Goal: Task Accomplishment & Management: Manage account settings

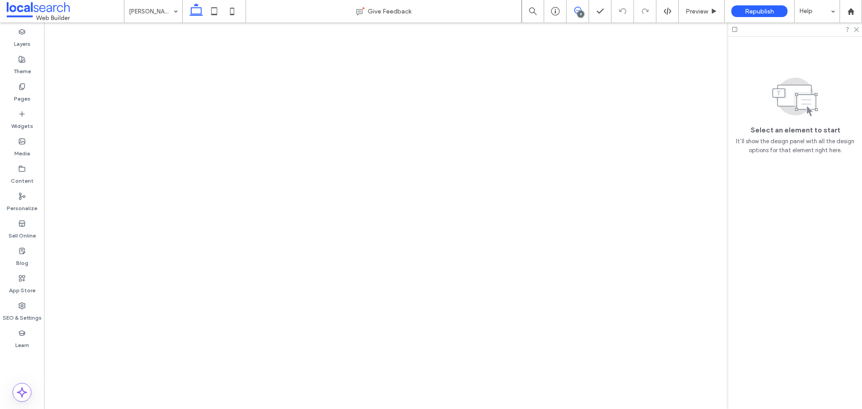
click at [578, 9] on icon at bounding box center [577, 10] width 7 height 7
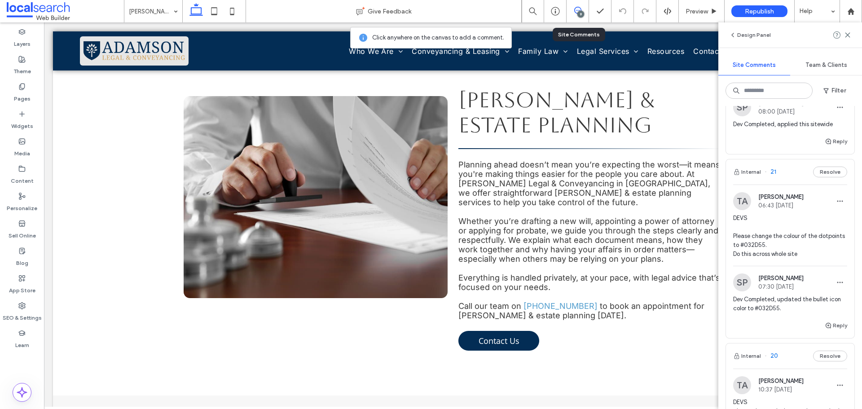
scroll to position [135, 0]
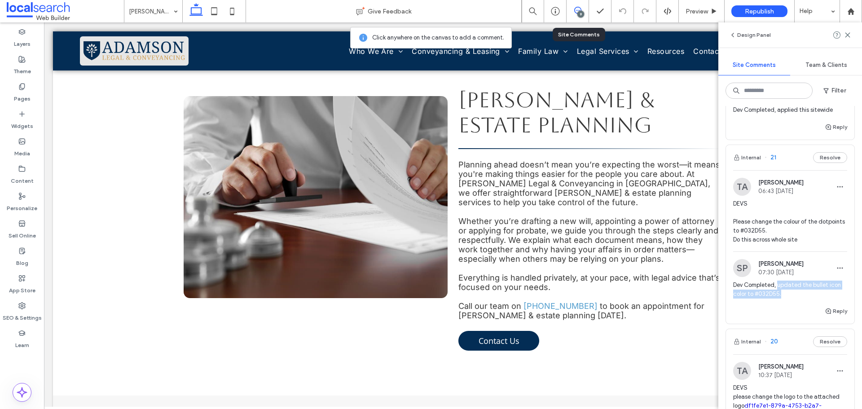
copy span "updated the bullet icon color to #032D55."
drag, startPoint x: 789, startPoint y: 295, endPoint x: 778, endPoint y: 288, distance: 12.9
click at [778, 288] on span "Dev Completed, updated the bullet icon color to #032D55." at bounding box center [790, 290] width 114 height 18
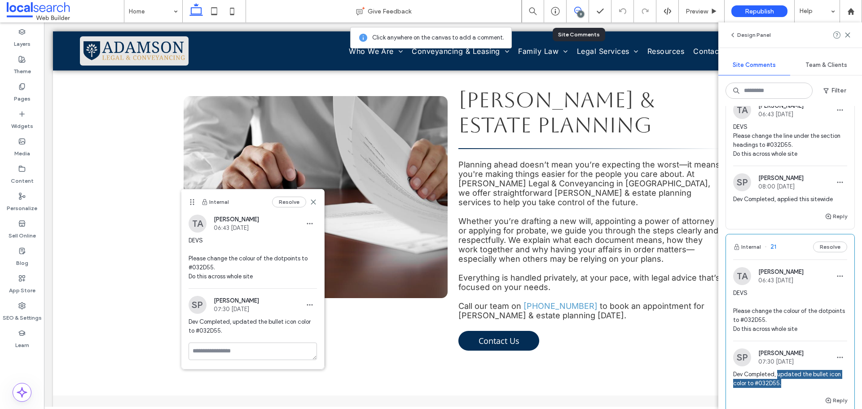
scroll to position [45, 0]
click at [29, 74] on label "Theme" at bounding box center [22, 69] width 18 height 13
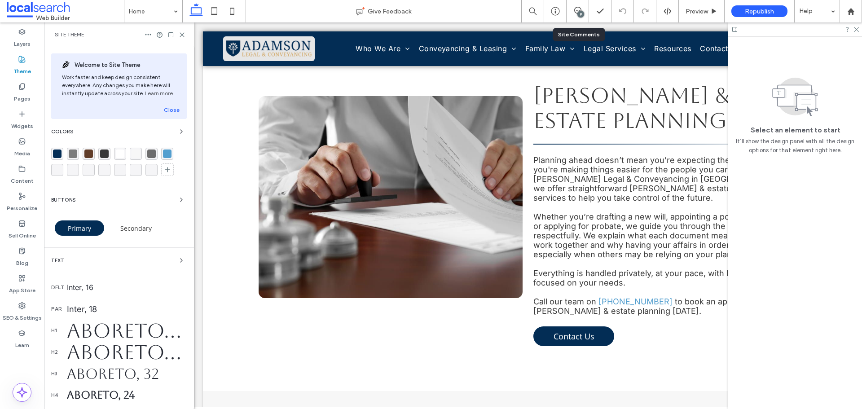
scroll to position [0, 0]
click at [178, 131] on icon "button" at bounding box center [181, 131] width 7 height 7
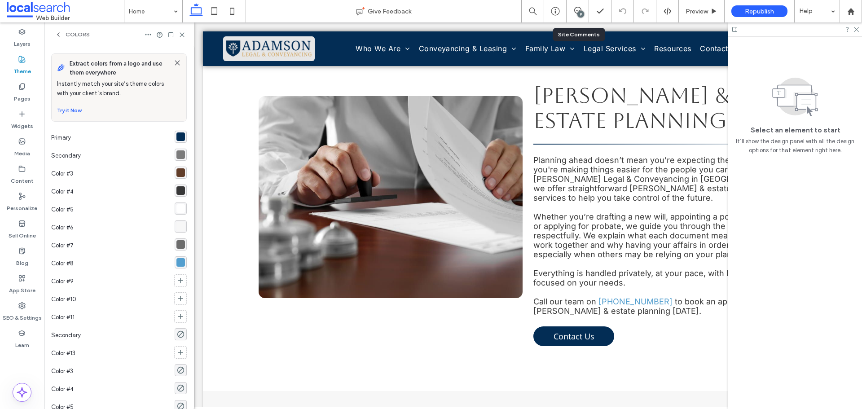
click at [178, 175] on div "rgba(98, 62, 42, 1)" at bounding box center [180, 172] width 9 height 9
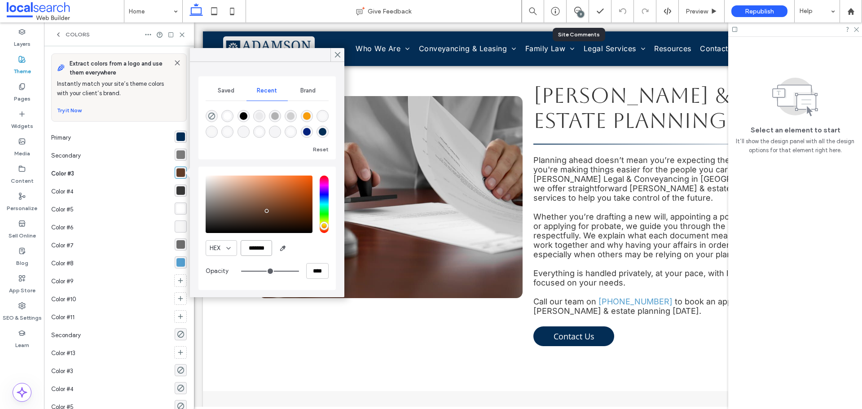
click at [247, 247] on input "*******" at bounding box center [256, 248] width 31 height 16
click at [858, 30] on icon at bounding box center [856, 29] width 6 height 6
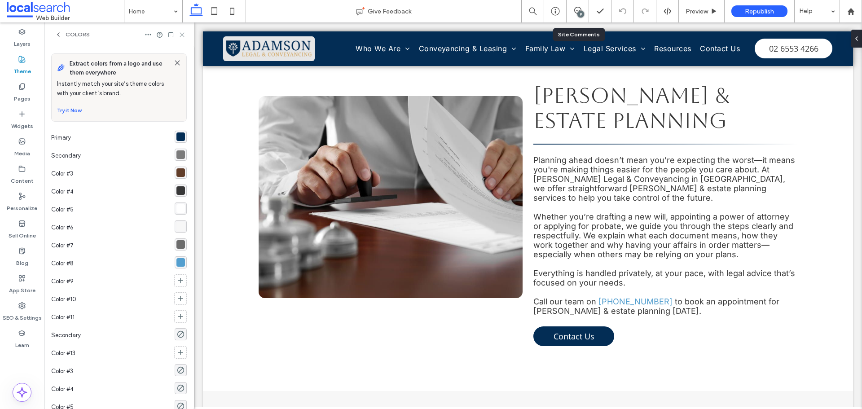
click at [184, 36] on icon at bounding box center [182, 34] width 7 height 7
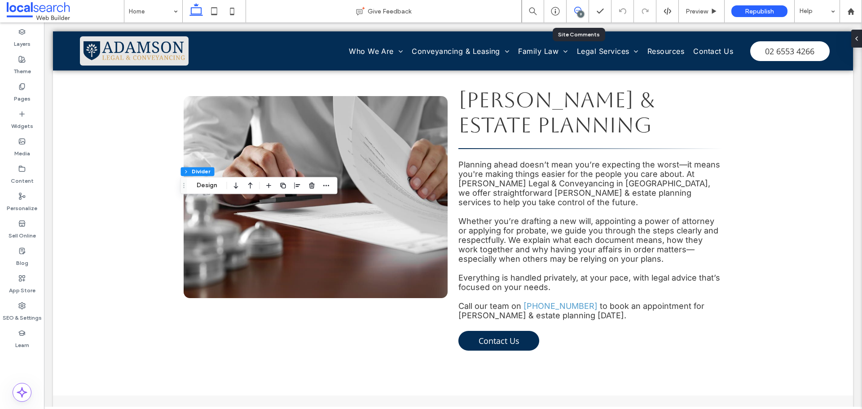
click at [583, 10] on span at bounding box center [578, 10] width 22 height 7
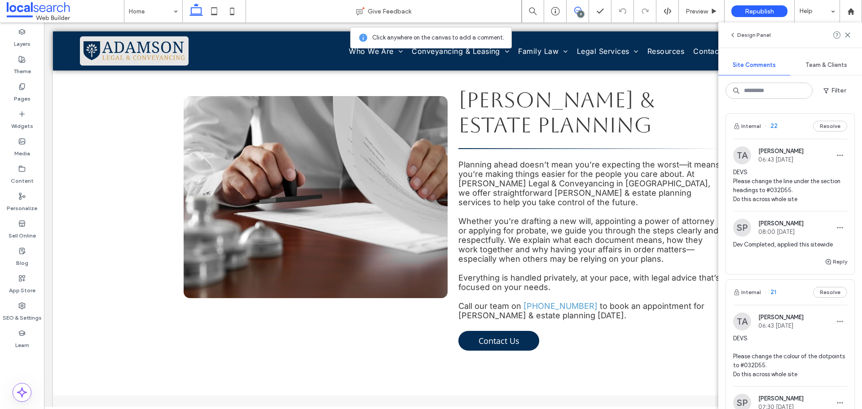
click at [784, 191] on span "DEVS Please change the line under the section headings to #032D55. Do this acro…" at bounding box center [790, 186] width 114 height 36
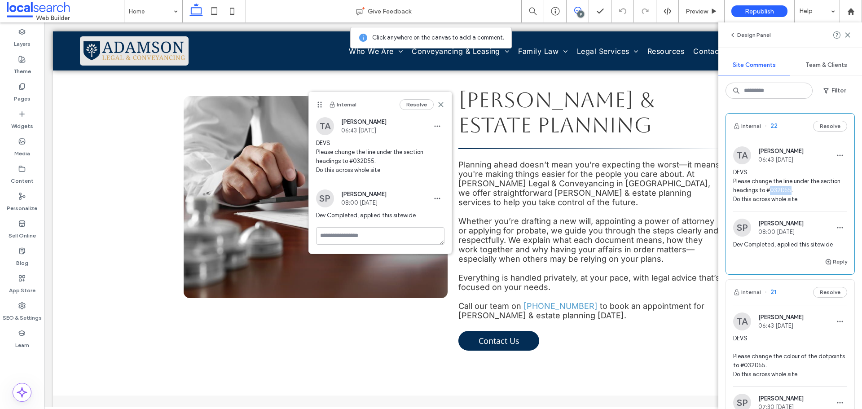
copy span "032D55"
click at [691, 17] on div "Preview" at bounding box center [702, 11] width 46 height 22
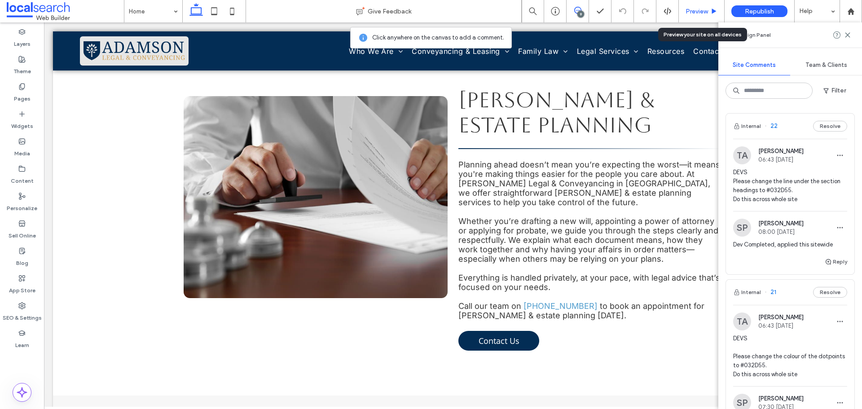
click at [691, 13] on span "Preview" at bounding box center [697, 12] width 22 height 8
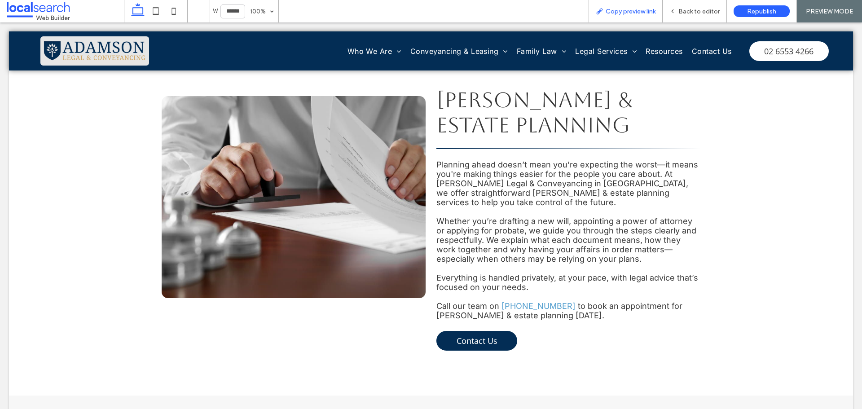
click at [644, 14] on span "Copy preview link" at bounding box center [631, 12] width 50 height 8
click at [679, 11] on div "Back to editor" at bounding box center [695, 12] width 64 height 8
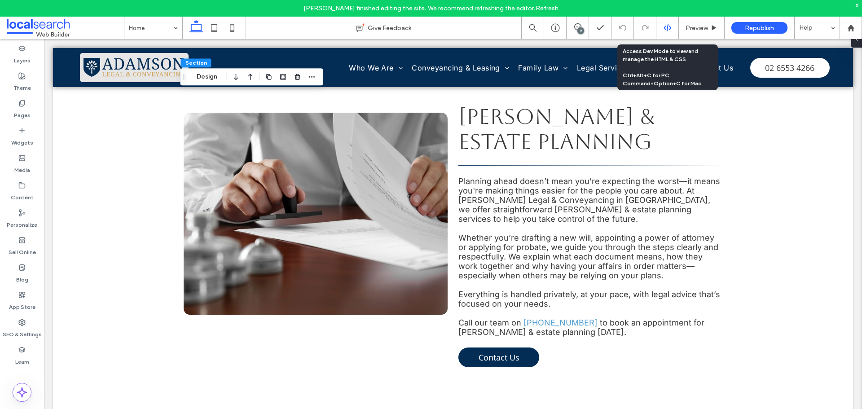
click at [666, 30] on icon at bounding box center [668, 28] width 8 height 8
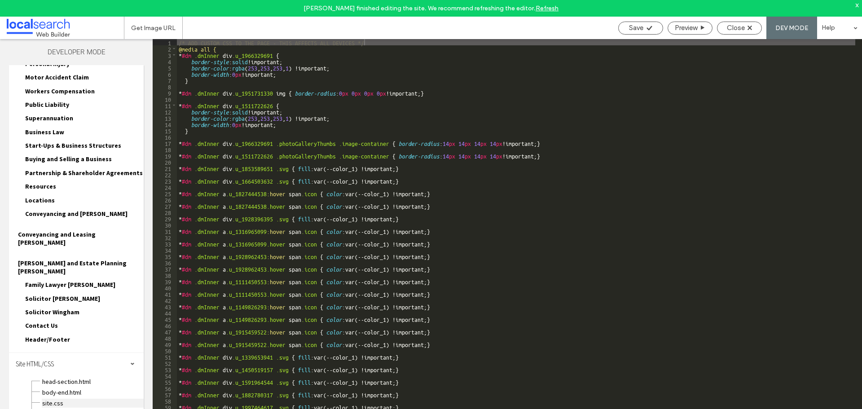
click at [74, 399] on span "site.css" at bounding box center [93, 403] width 102 height 9
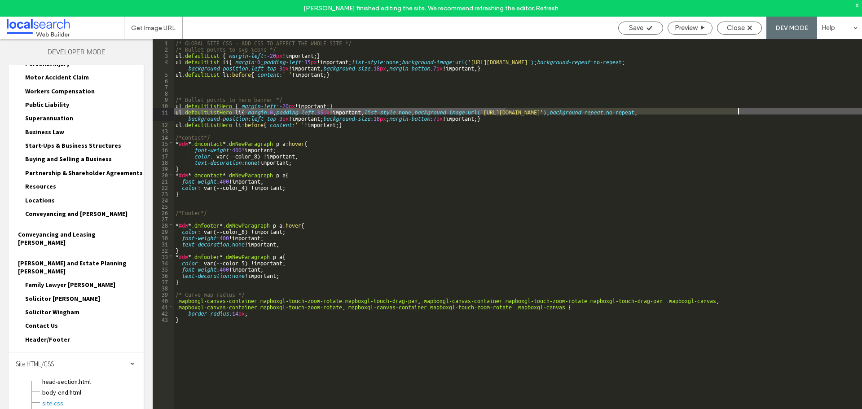
drag, startPoint x: 506, startPoint y: 112, endPoint x: 737, endPoint y: 113, distance: 231.7
click at [737, 113] on div "/* GLOBAL SITE CSS - ADD CSS TO AFFECT THE WHOLE SITE */ /* Bullet points to sv…" at bounding box center [518, 238] width 688 height 399
click at [643, 29] on div "Save" at bounding box center [641, 28] width 44 height 8
click at [732, 30] on span "Close" at bounding box center [736, 28] width 18 height 8
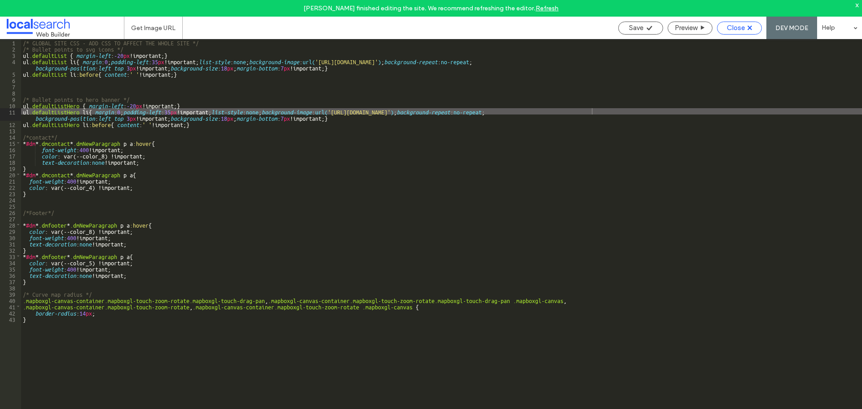
scroll to position [392, 0]
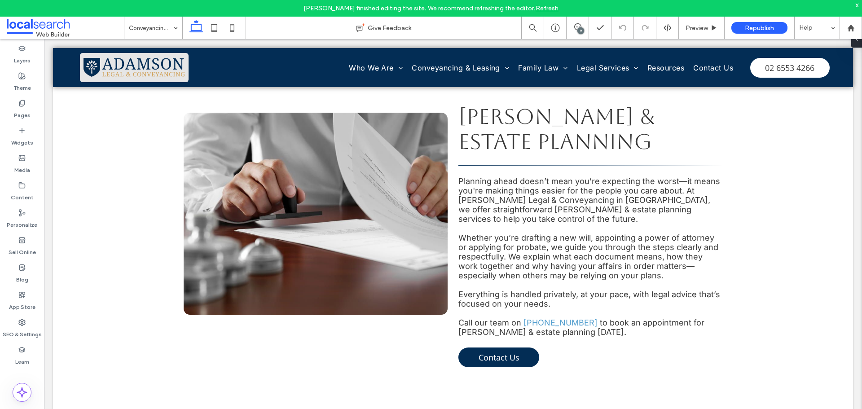
click at [154, 26] on input at bounding box center [151, 28] width 44 height 22
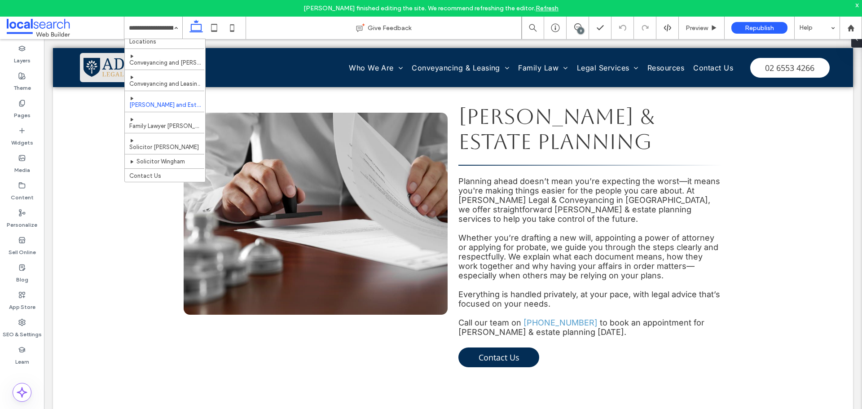
scroll to position [487, 0]
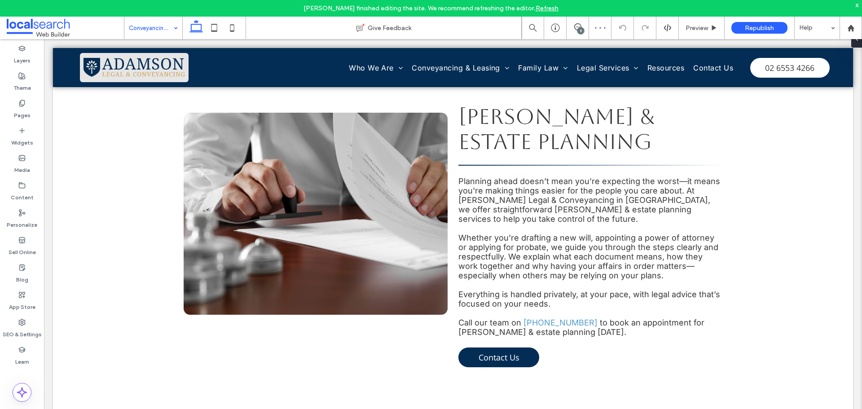
click at [159, 31] on input at bounding box center [151, 28] width 44 height 22
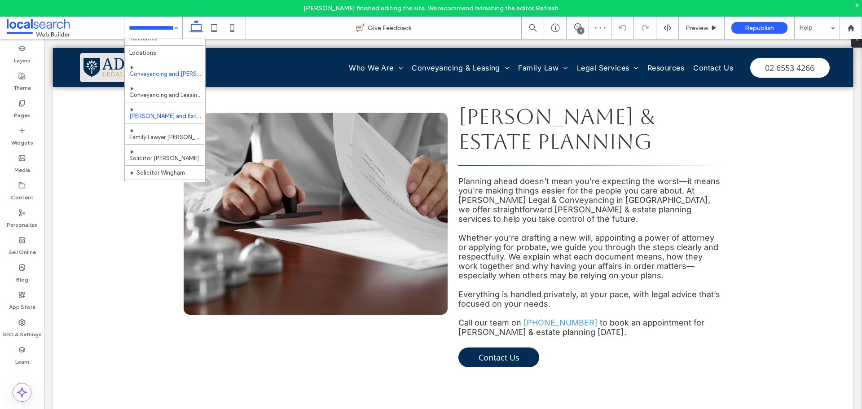
scroll to position [532, 0]
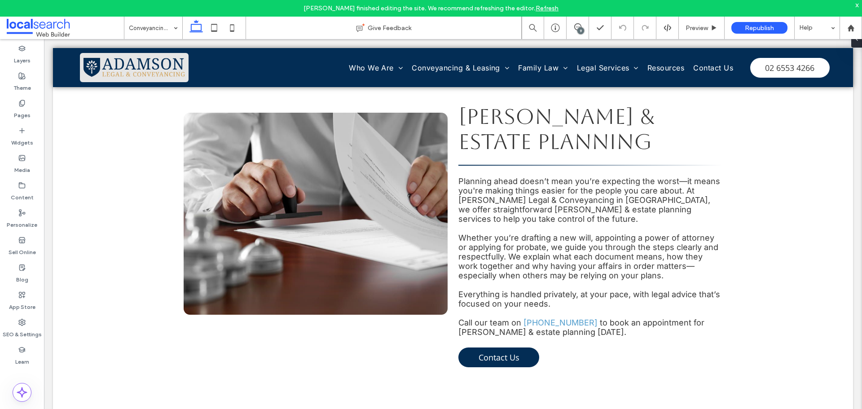
click at [176, 11] on div "Julia Misal finished editing the site. We recommend refreshing the editor. Refr…" at bounding box center [431, 8] width 862 height 17
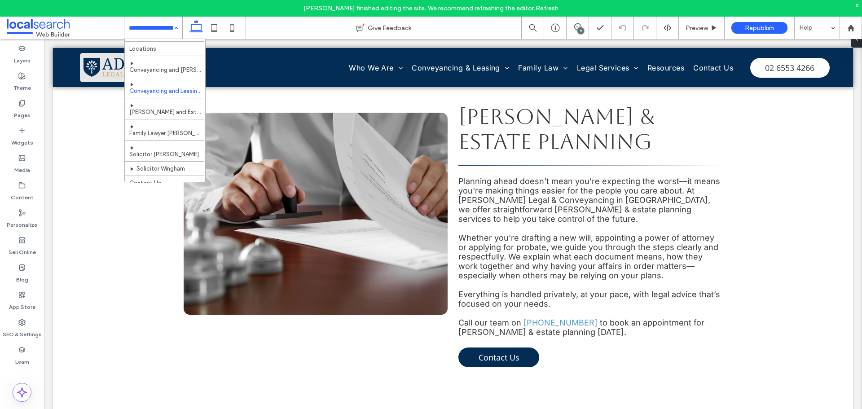
scroll to position [532, 0]
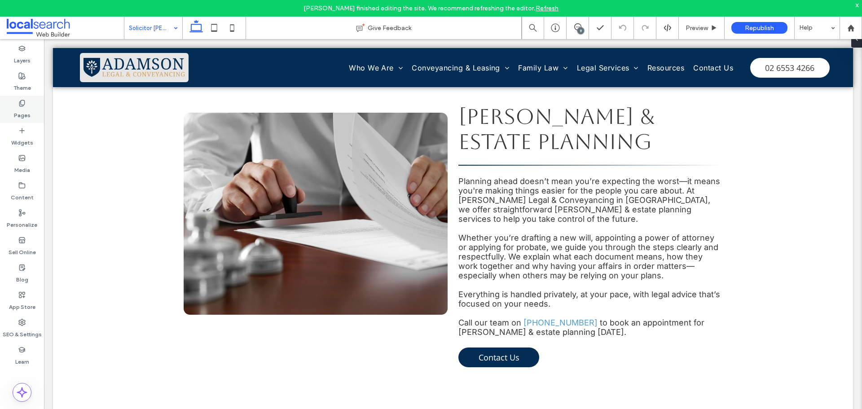
click at [26, 118] on label "Pages" at bounding box center [22, 113] width 17 height 13
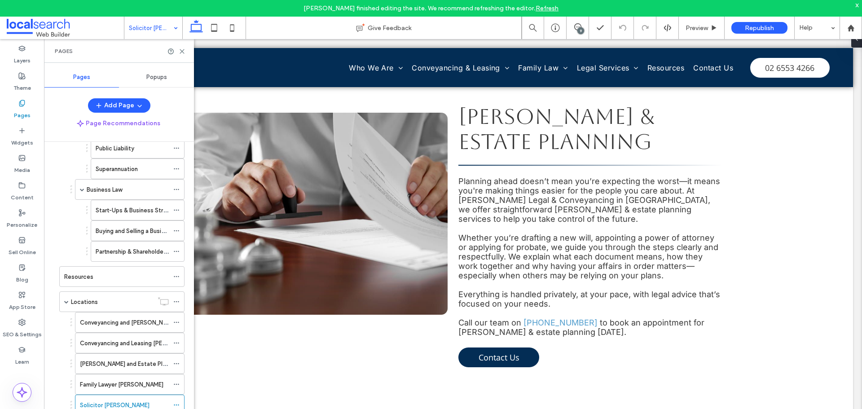
scroll to position [641, 0]
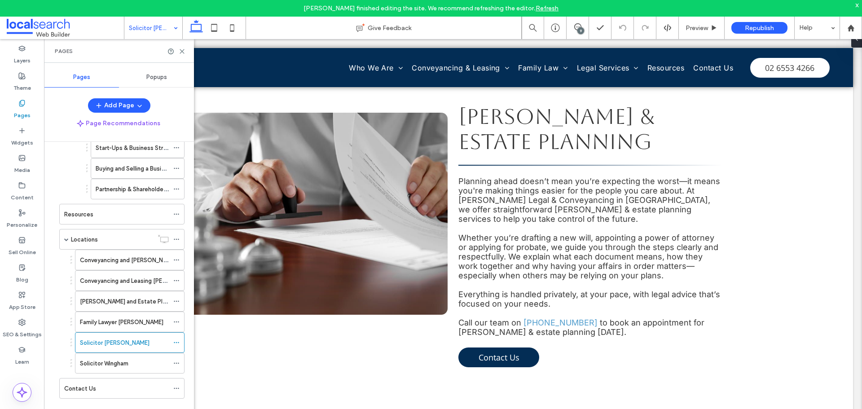
click at [177, 50] on div at bounding box center [177, 51] width 18 height 7
click at [34, 326] on label "SEO & Settings" at bounding box center [22, 332] width 39 height 13
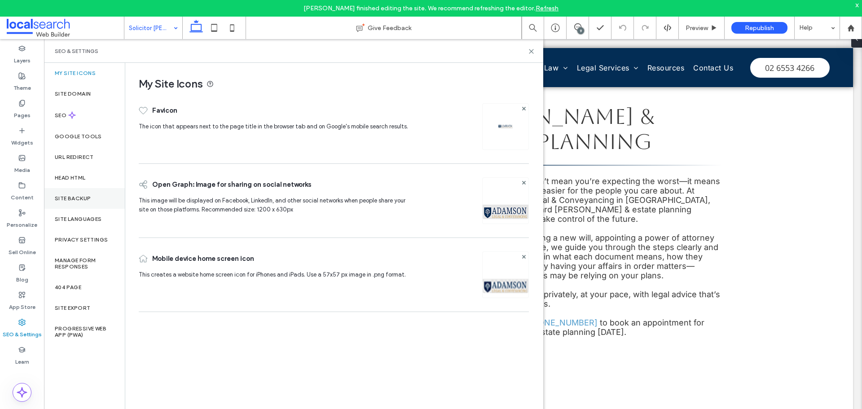
click at [77, 194] on div "Site Backup" at bounding box center [84, 198] width 81 height 21
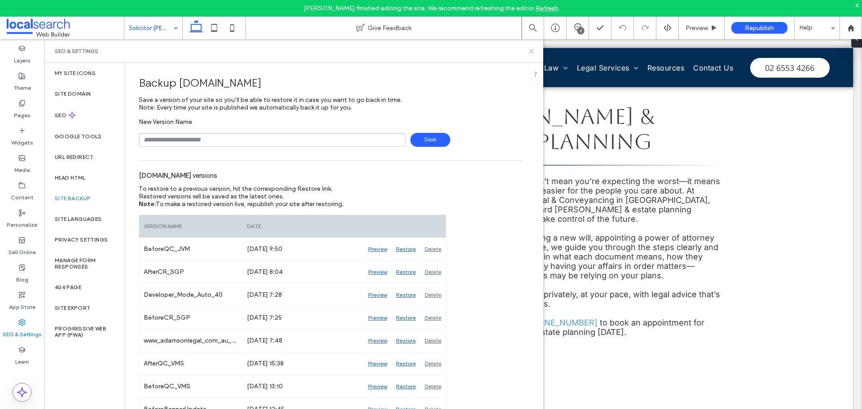
click at [529, 54] on icon at bounding box center [531, 51] width 7 height 7
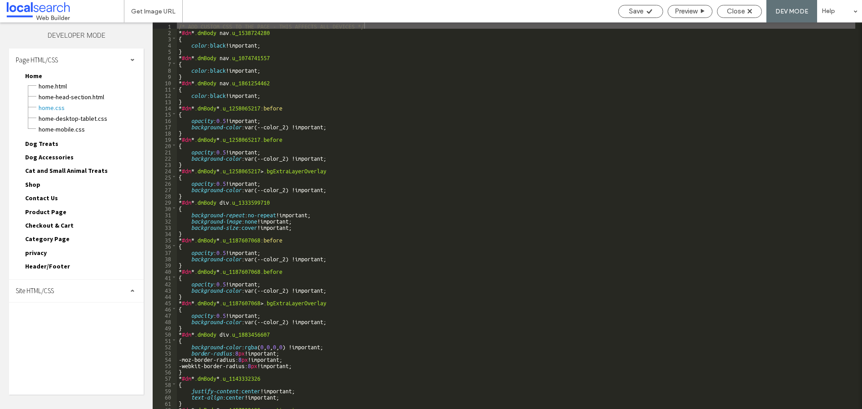
click at [77, 292] on div "Site HTML/CSS" at bounding box center [76, 291] width 135 height 22
click at [79, 329] on span "site.css" at bounding box center [93, 330] width 102 height 9
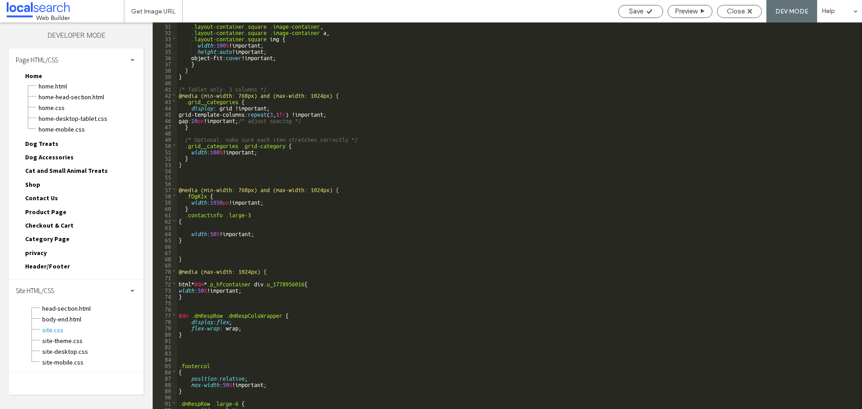
scroll to position [269, 0]
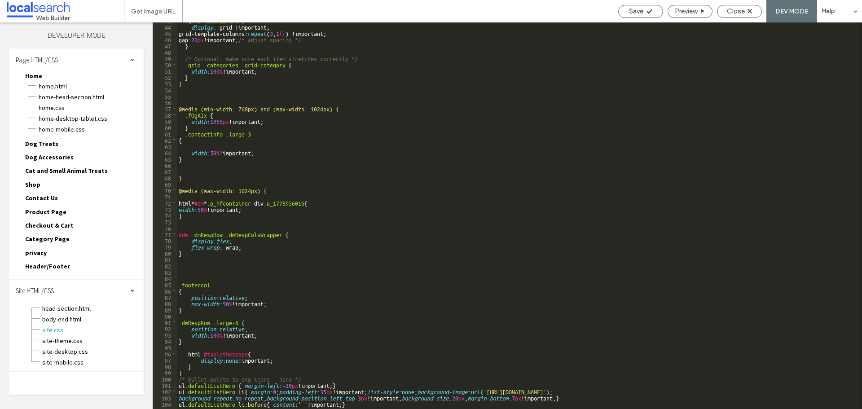
click at [397, 212] on div ".grid__categories { display : grid !important; grid-template-columns: repeat ( …" at bounding box center [516, 216] width 679 height 399
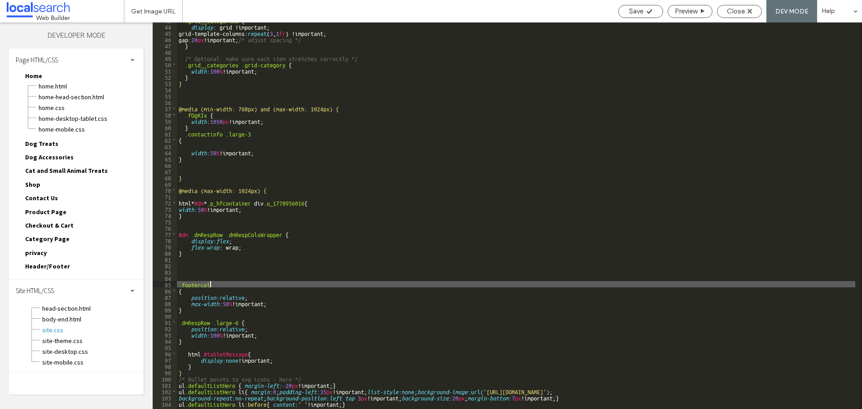
click at [396, 282] on div ".grid__categories { display : grid !important; grid-template-columns: repeat ( …" at bounding box center [516, 216] width 679 height 399
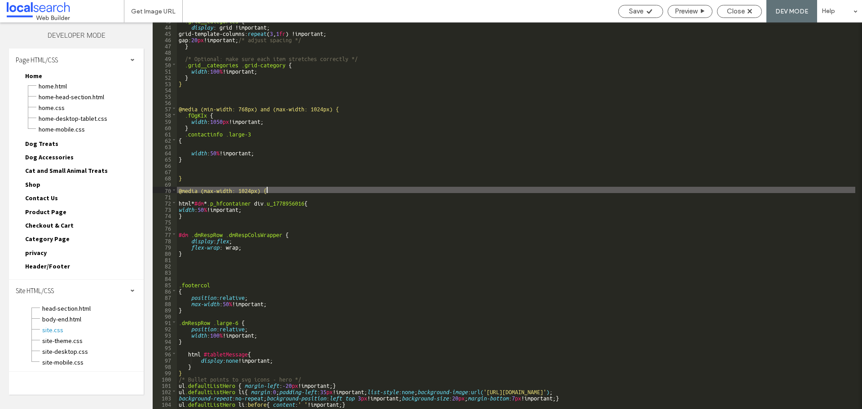
click at [397, 192] on div ".grid__categories { display : grid !important; grid-template-columns: repeat ( …" at bounding box center [516, 216] width 679 height 399
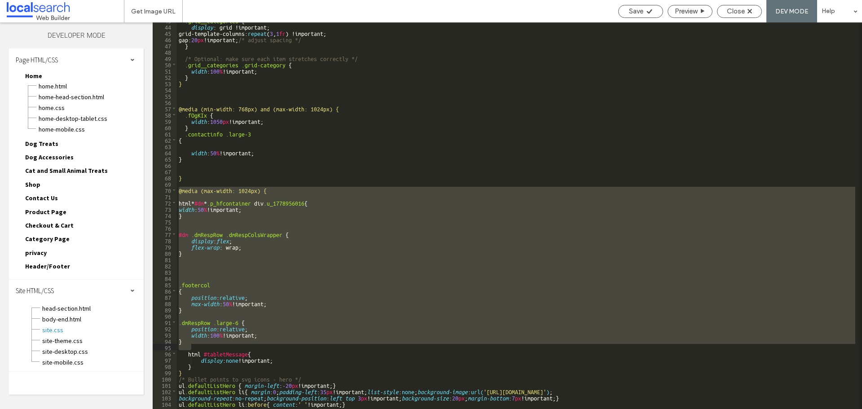
drag, startPoint x: 178, startPoint y: 192, endPoint x: 315, endPoint y: 344, distance: 204.5
click at [315, 344] on div ".grid__categories { display : grid !important; grid-template-columns: repeat ( …" at bounding box center [516, 216] width 679 height 399
click at [735, 8] on span "Close" at bounding box center [736, 11] width 18 height 8
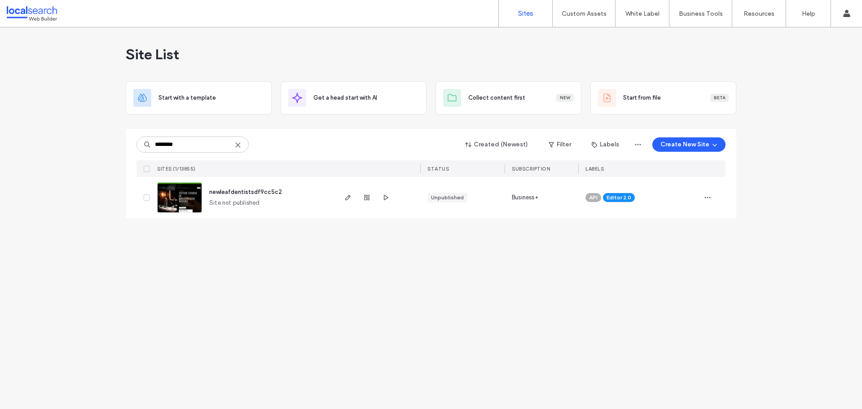
type input "********"
click at [345, 197] on icon "button" at bounding box center [347, 197] width 7 height 7
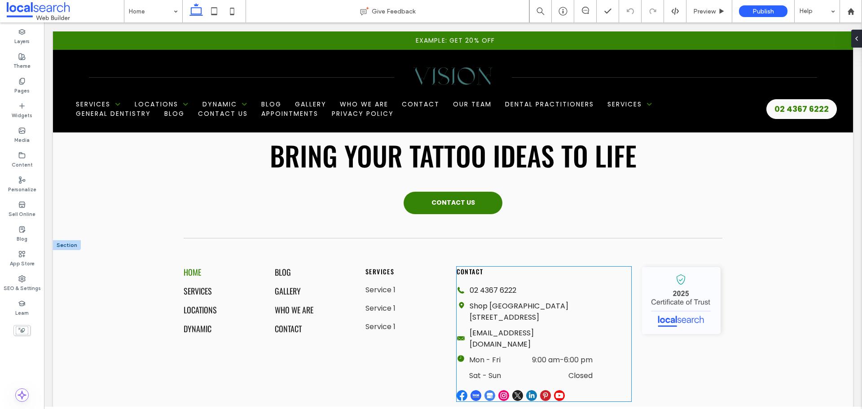
scroll to position [2891, 0]
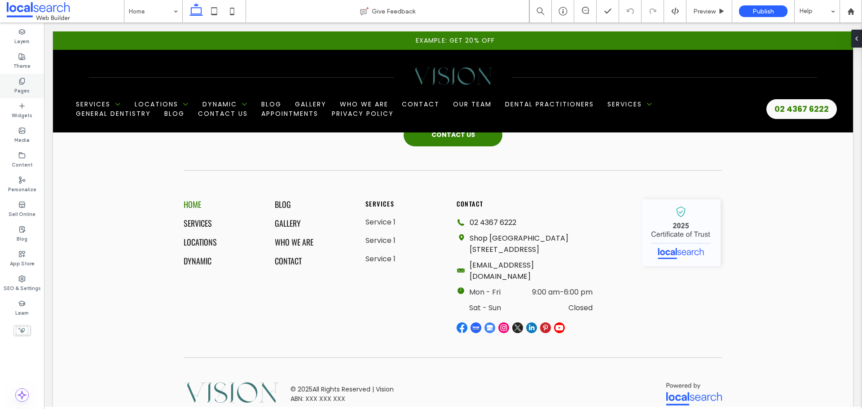
click at [27, 79] on div "Pages" at bounding box center [22, 86] width 44 height 25
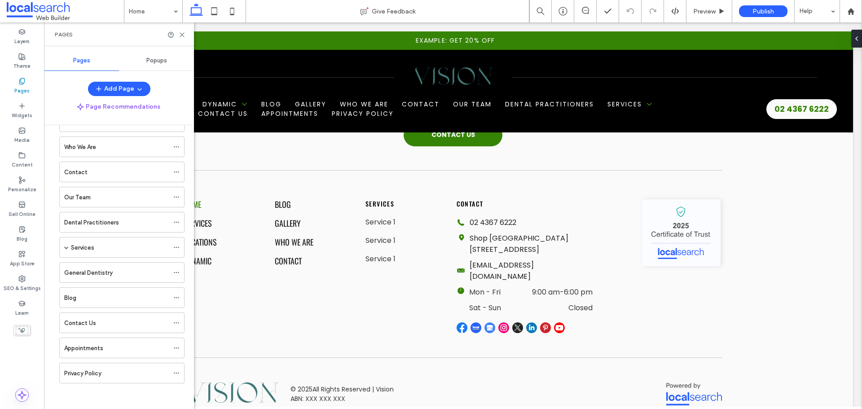
scroll to position [181, 0]
click at [130, 295] on div "Blog" at bounding box center [116, 296] width 105 height 9
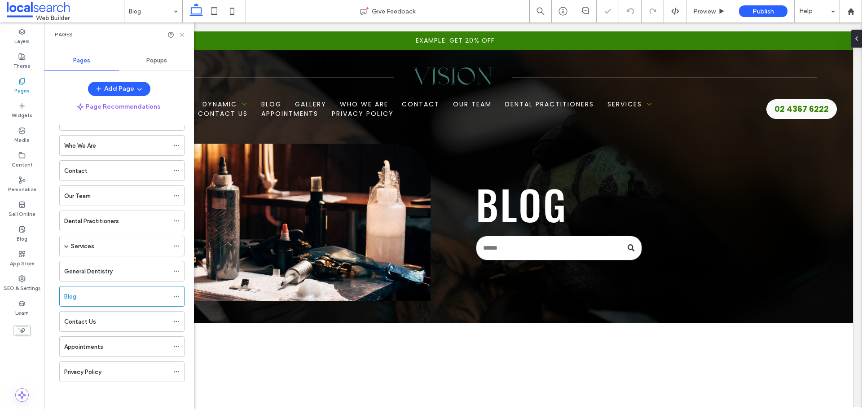
click at [184, 33] on use at bounding box center [182, 35] width 4 height 4
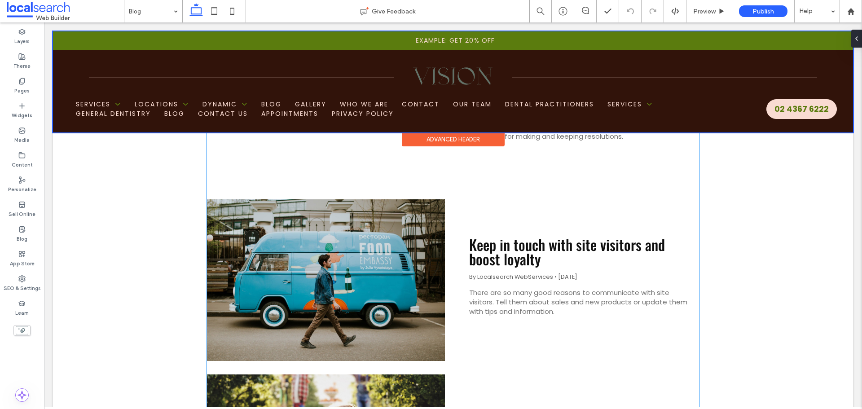
scroll to position [359, 0]
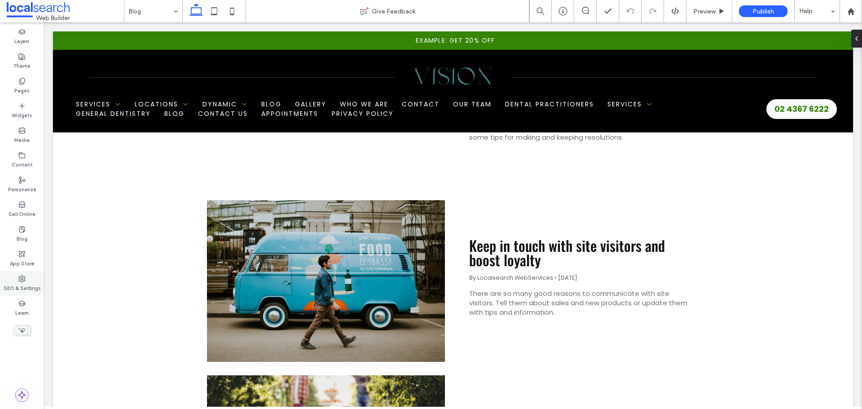
click at [23, 283] on label "SEO & Settings" at bounding box center [22, 287] width 37 height 10
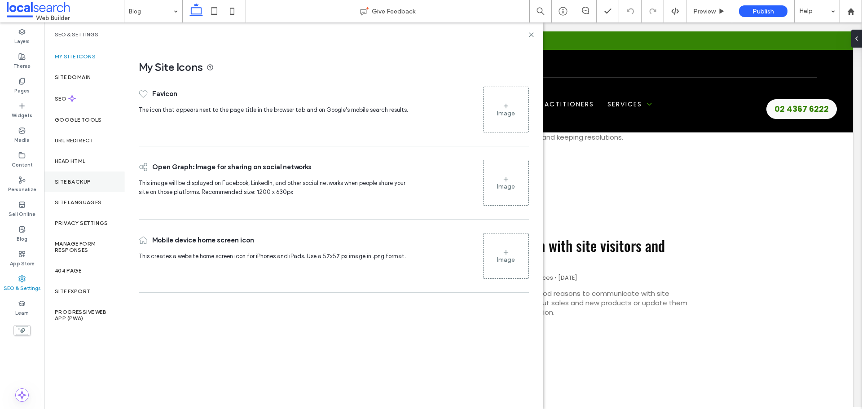
click at [81, 183] on label "Site Backup" at bounding box center [73, 182] width 36 height 6
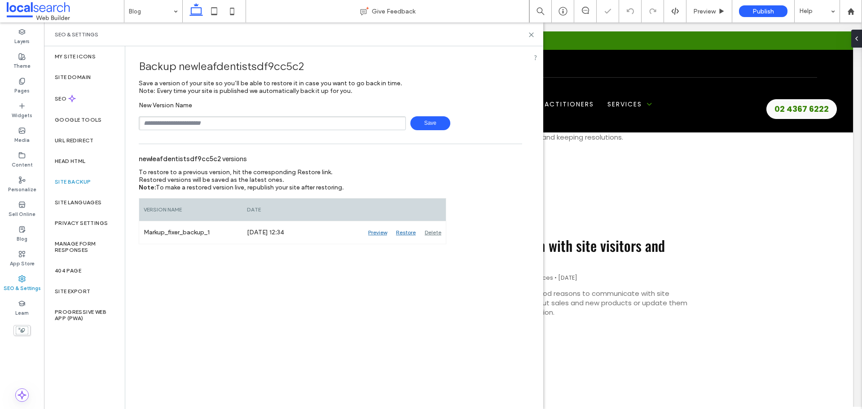
click at [213, 119] on input "text" at bounding box center [272, 123] width 267 height 14
type input "**********"
click at [440, 128] on span "Save" at bounding box center [430, 123] width 40 height 14
click at [532, 36] on icon at bounding box center [531, 34] width 7 height 7
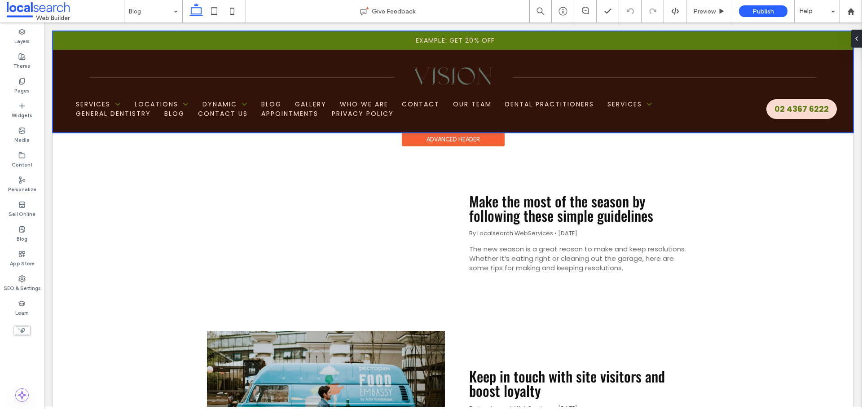
scroll to position [135, 0]
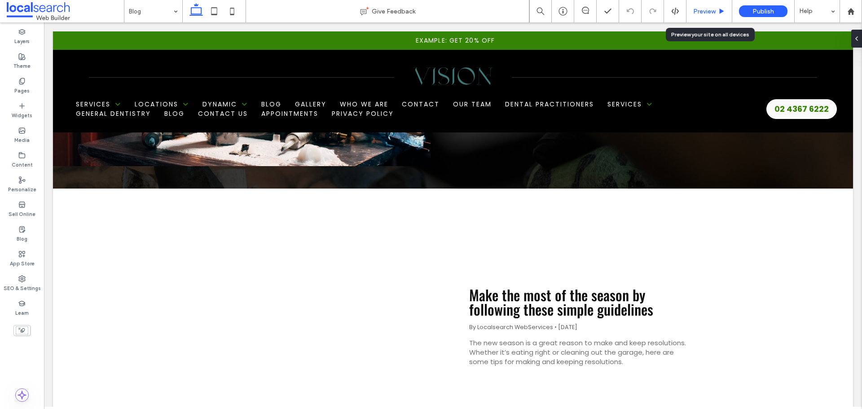
click at [699, 12] on span "Preview" at bounding box center [704, 12] width 22 height 8
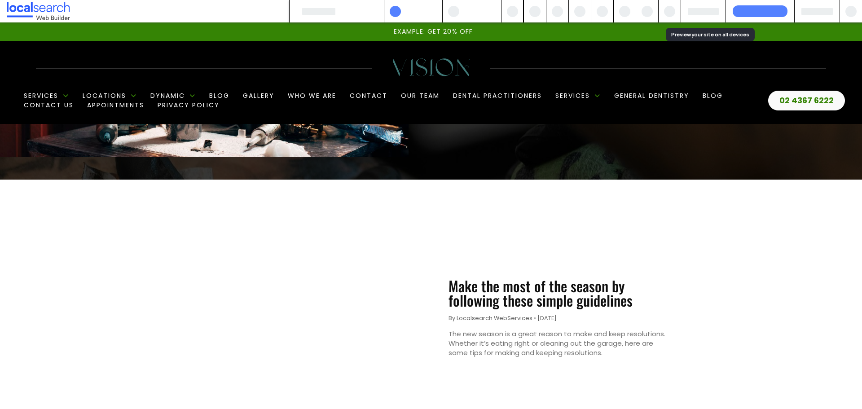
scroll to position [126, 0]
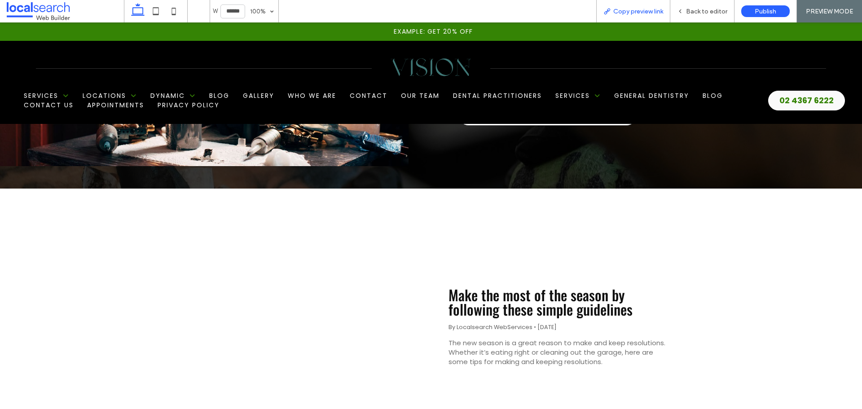
click at [645, 17] on div "Copy preview link" at bounding box center [633, 11] width 74 height 22
click at [643, 12] on span "Copy preview link" at bounding box center [638, 12] width 50 height 8
click at [696, 14] on span "Back to editor" at bounding box center [706, 12] width 41 height 8
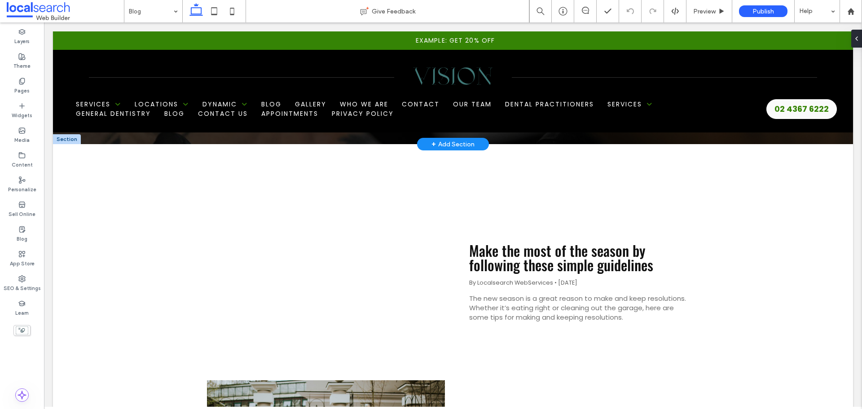
scroll to position [269, 0]
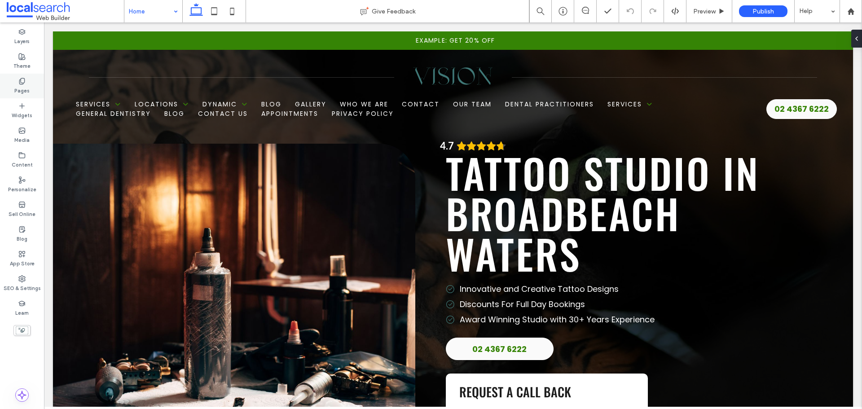
click at [24, 89] on label "Pages" at bounding box center [21, 90] width 15 height 10
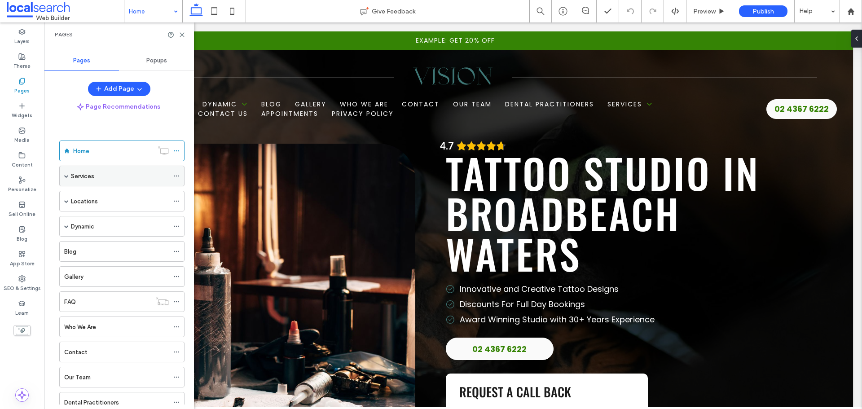
click at [66, 176] on span at bounding box center [66, 176] width 4 height 4
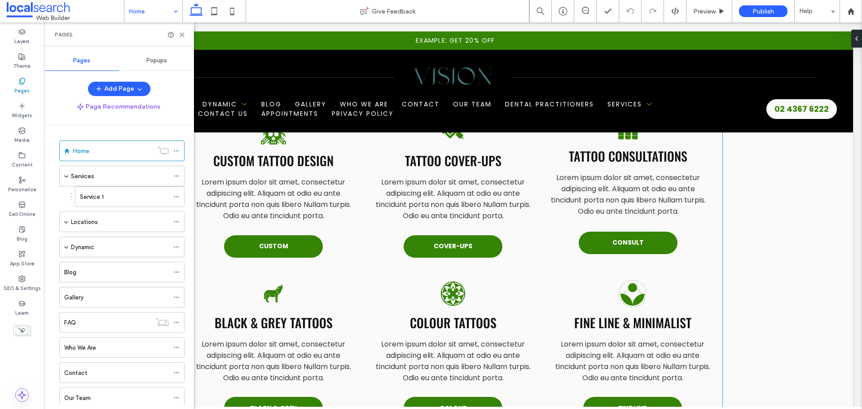
scroll to position [1213, 0]
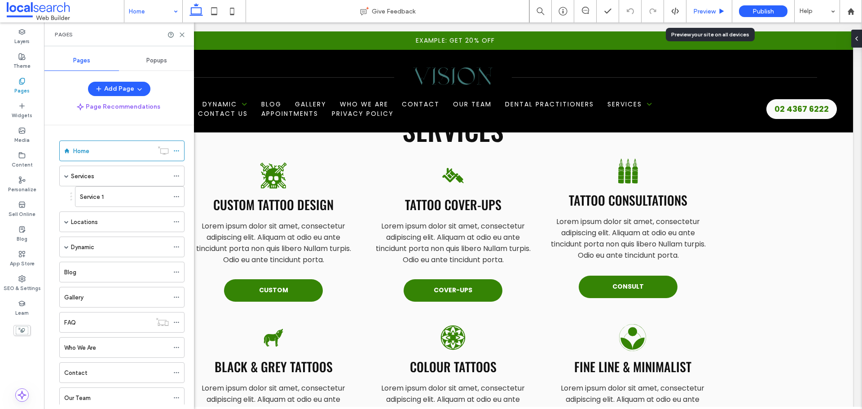
click at [694, 9] on span "Preview" at bounding box center [704, 12] width 22 height 8
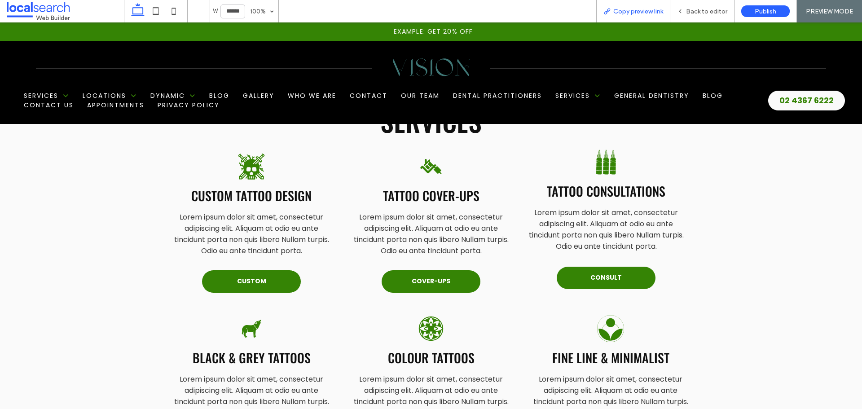
click at [651, 11] on span "Copy preview link" at bounding box center [638, 12] width 50 height 8
